Goal: Navigation & Orientation: Go to known website

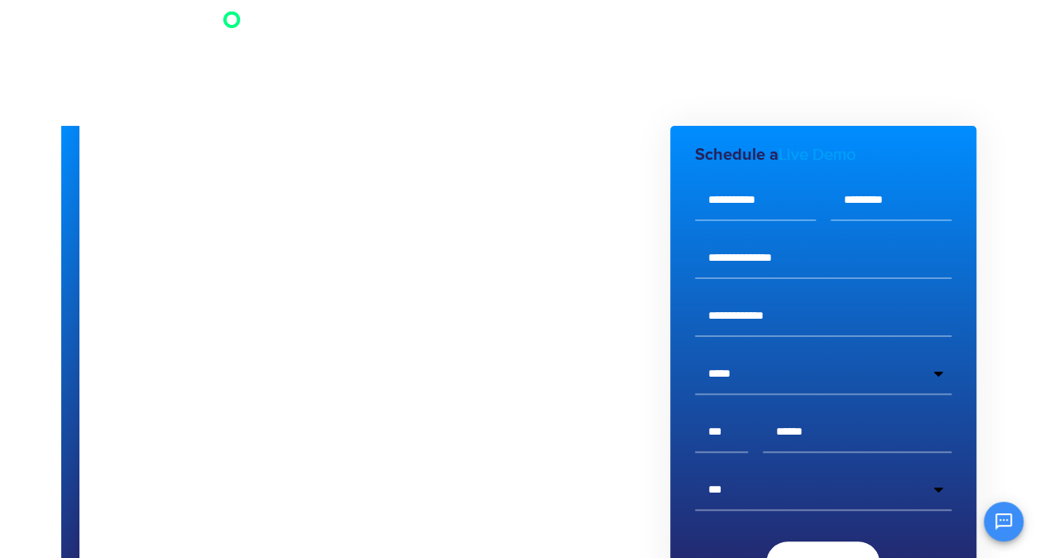
click at [228, 17] on img at bounding box center [156, 29] width 172 height 43
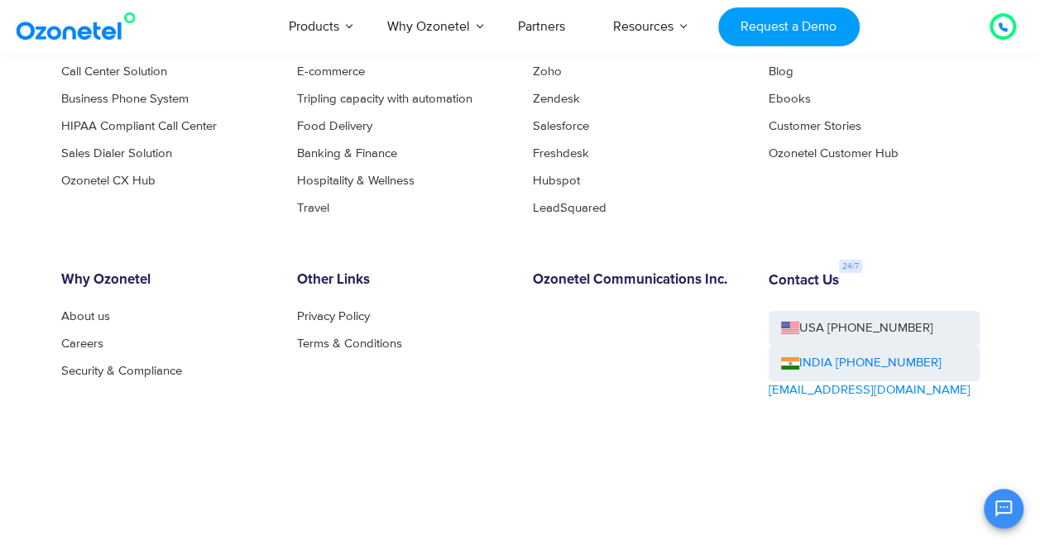
scroll to position [8916, 0]
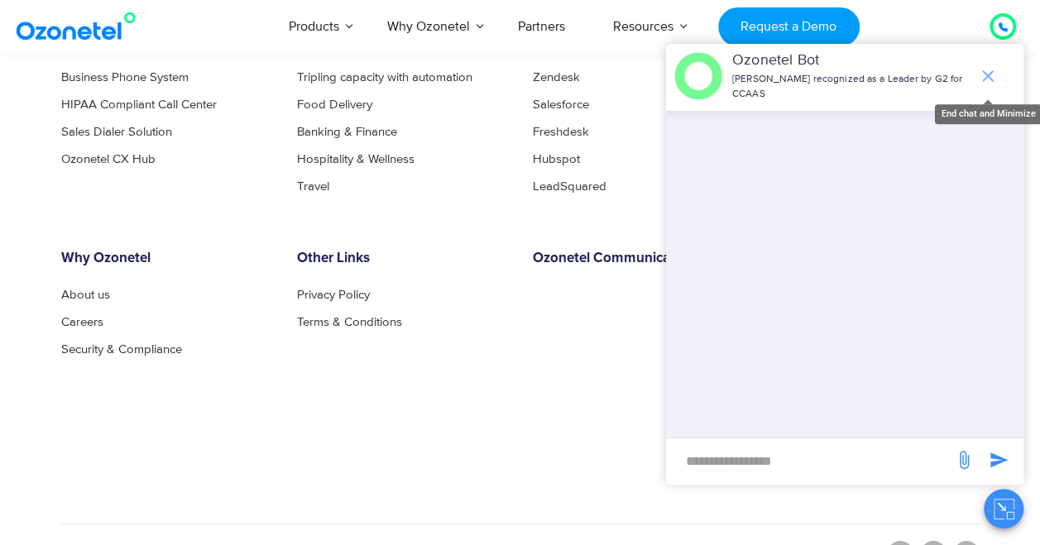
click at [990, 68] on icon "end chat or minimize" at bounding box center [988, 76] width 20 height 20
